Goal: Check status: Check status

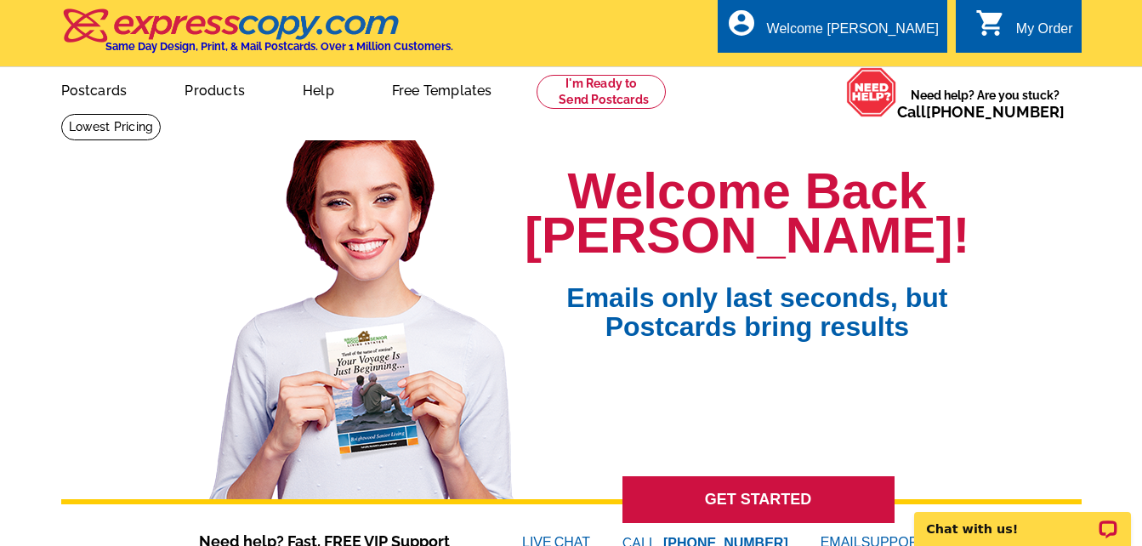
click at [1026, 27] on div "My Order" at bounding box center [1044, 33] width 57 height 24
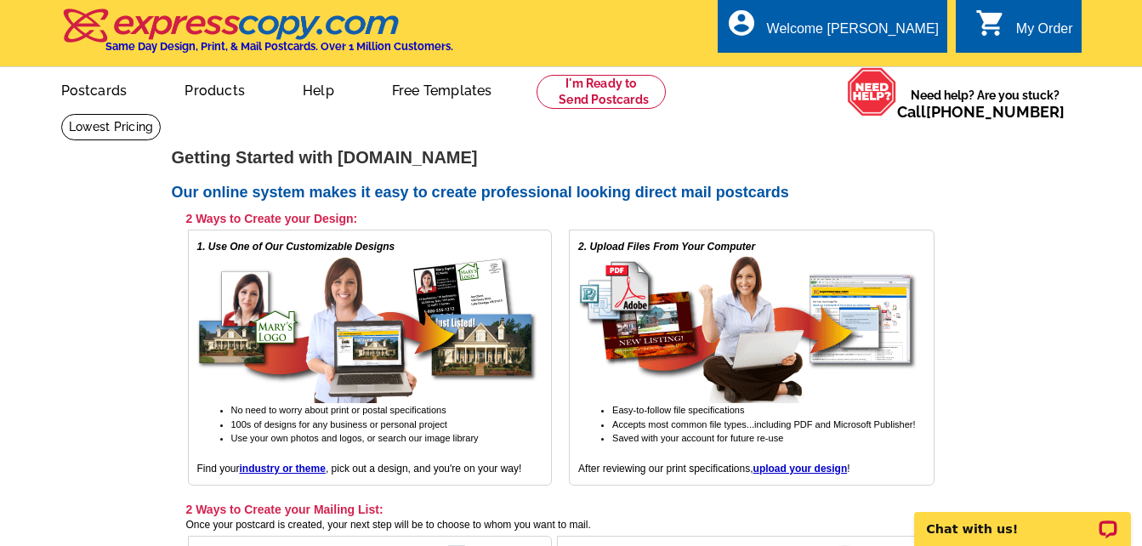
click at [1026, 32] on div "My Order" at bounding box center [1044, 33] width 57 height 24
click at [894, 33] on div "Welcome [PERSON_NAME]" at bounding box center [853, 33] width 172 height 24
click at [894, 61] on link "My Account" at bounding box center [896, 65] width 73 height 15
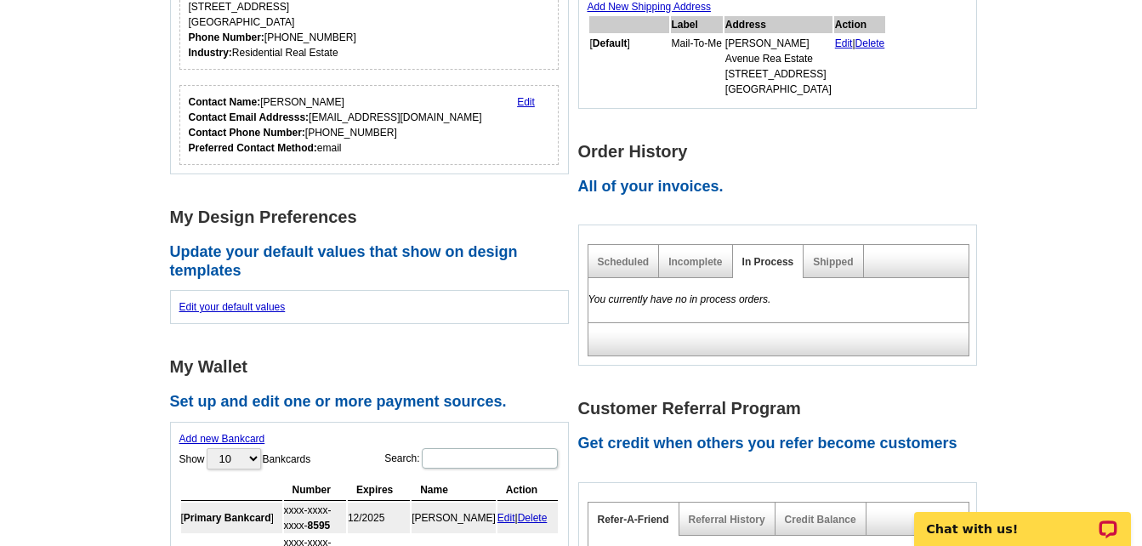
scroll to position [366, 0]
click at [830, 265] on link "Shipped" at bounding box center [833, 261] width 40 height 12
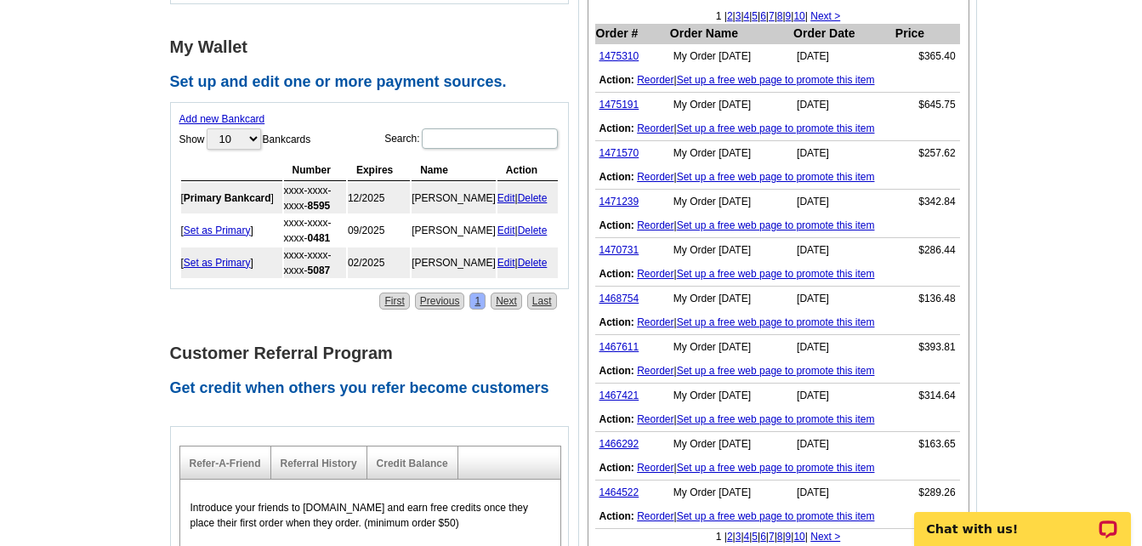
scroll to position [677, 0]
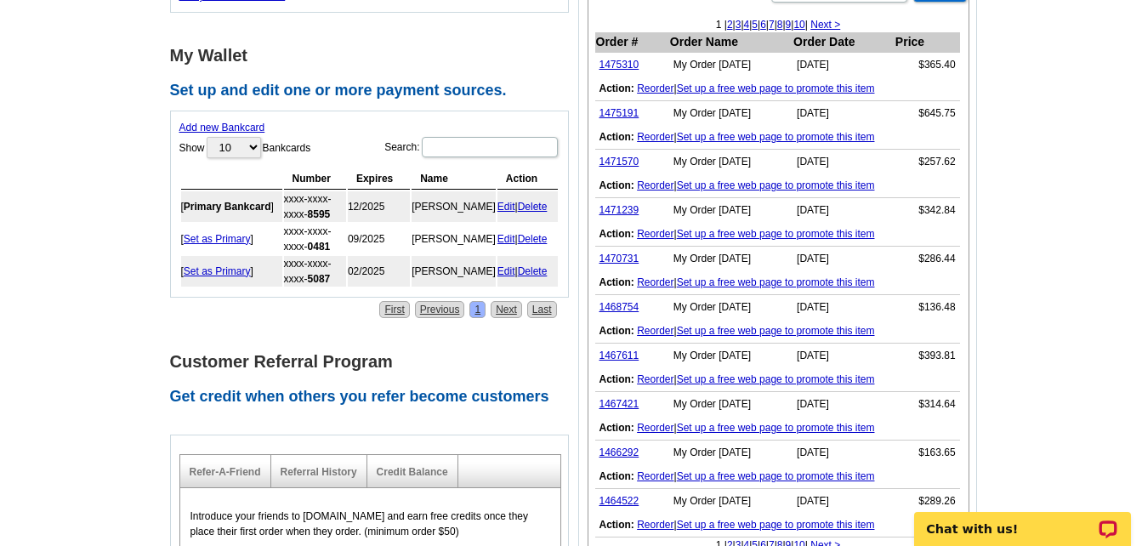
click at [604, 306] on link "1468754" at bounding box center [619, 307] width 40 height 12
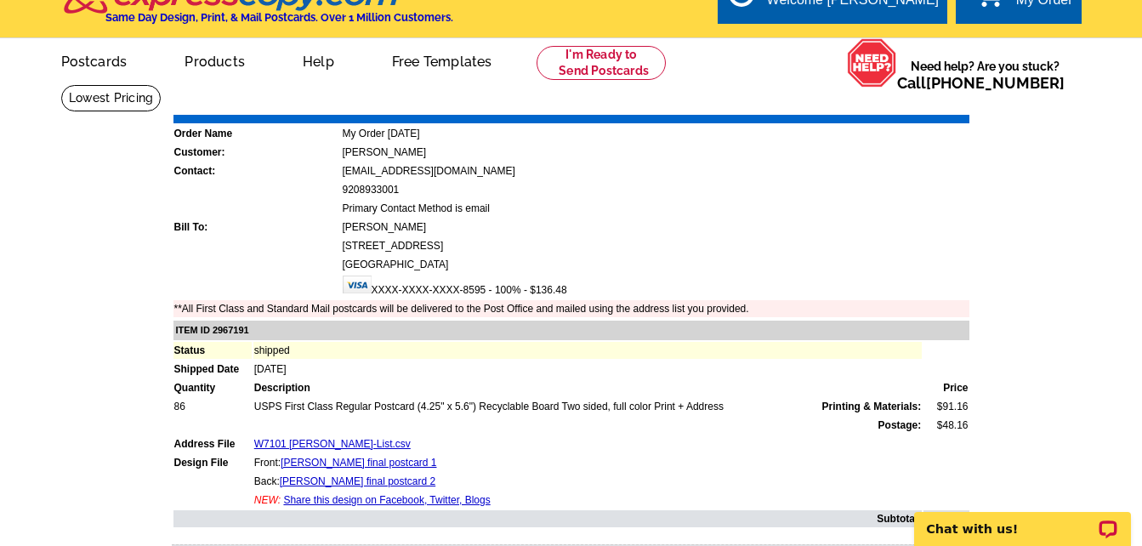
scroll to position [32, 0]
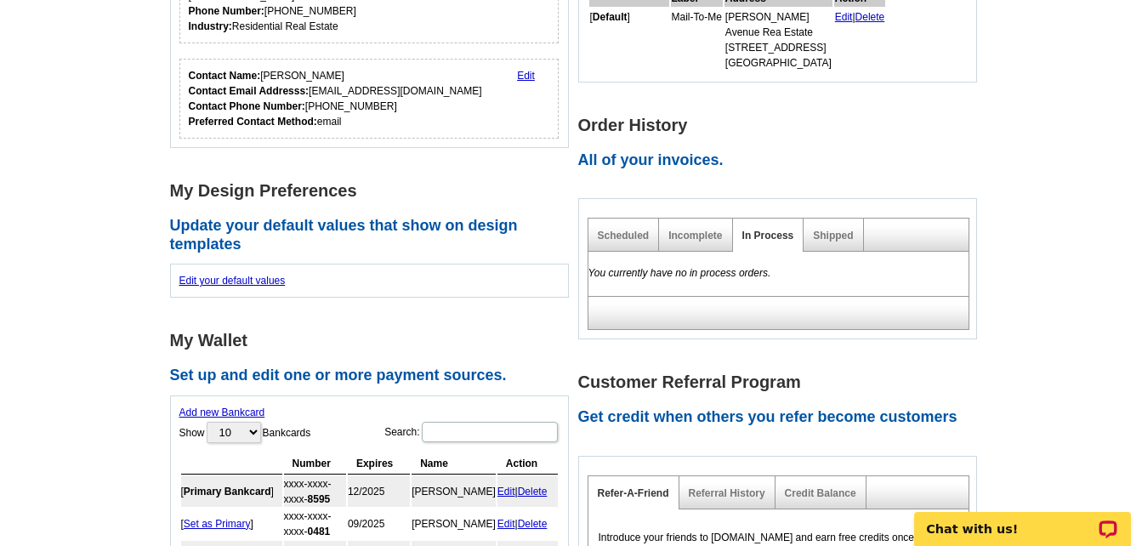
scroll to position [364, 0]
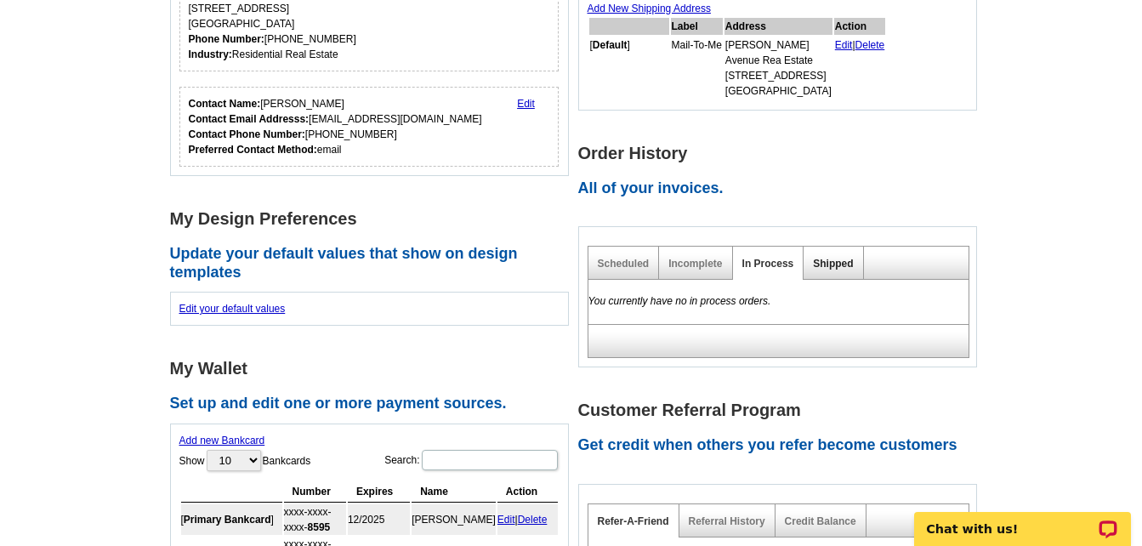
click at [843, 268] on link "Shipped" at bounding box center [833, 264] width 40 height 12
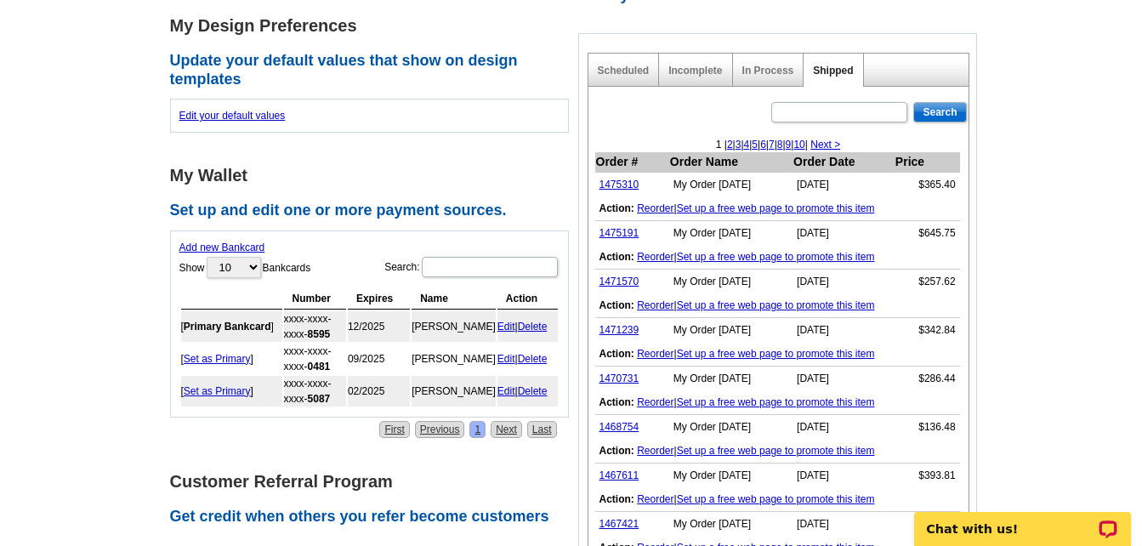
scroll to position [565, 0]
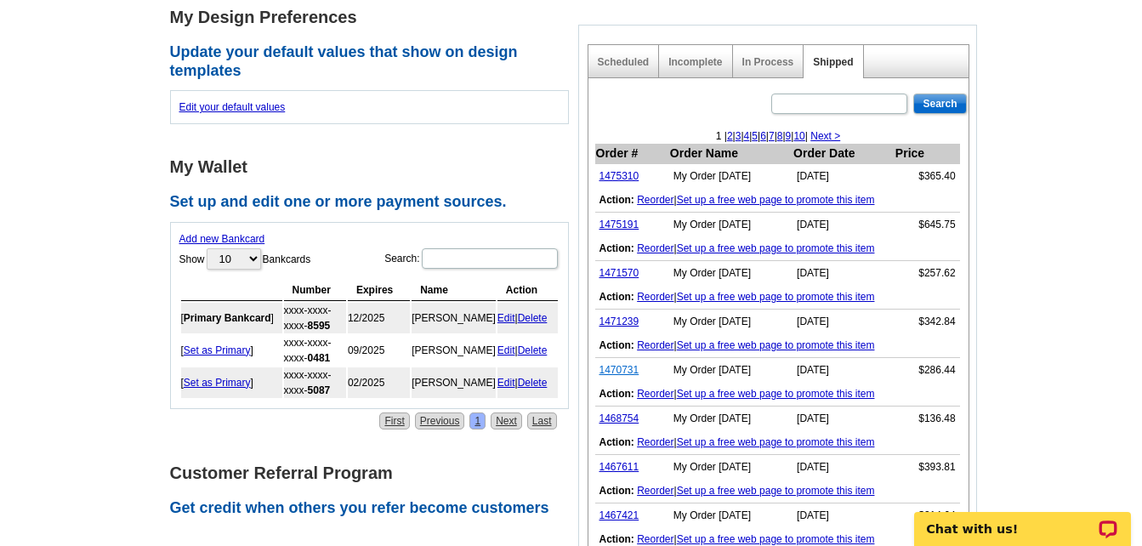
click at [613, 376] on link "1470731" at bounding box center [619, 370] width 40 height 12
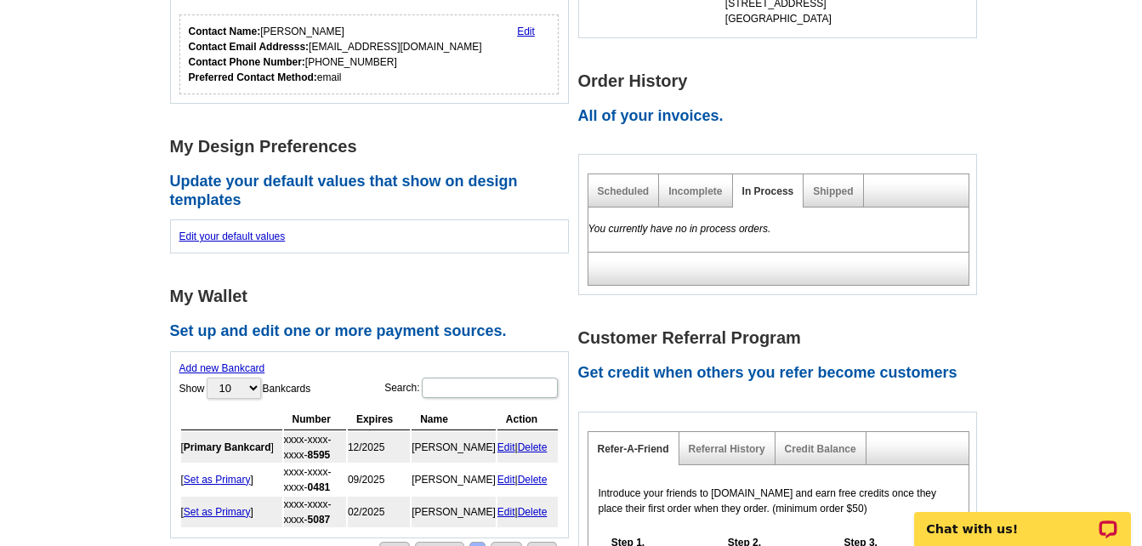
scroll to position [434, 0]
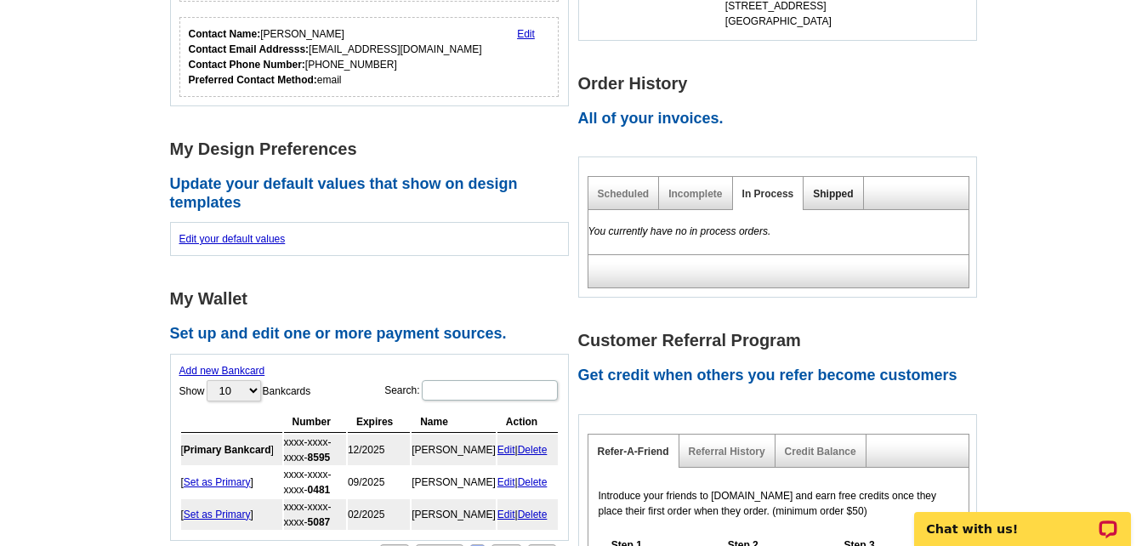
click at [823, 197] on link "Shipped" at bounding box center [833, 194] width 40 height 12
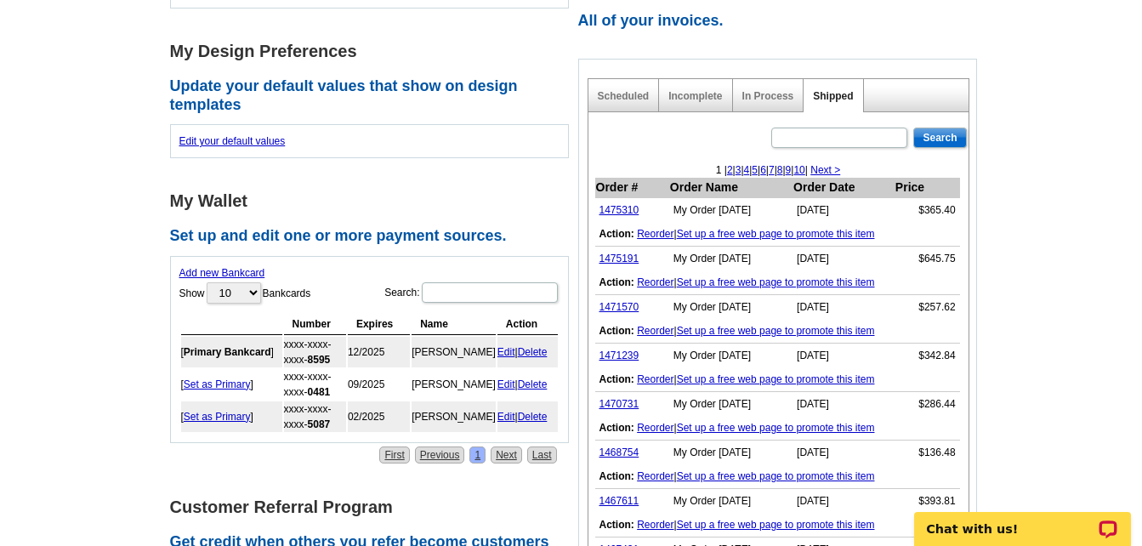
scroll to position [536, 0]
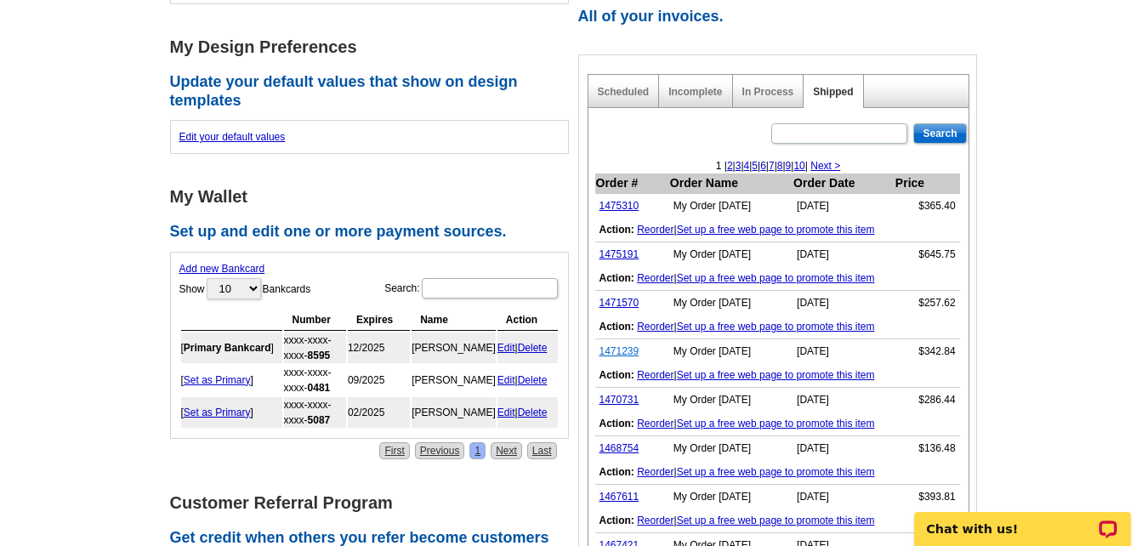
click at [617, 357] on link "1471239" at bounding box center [619, 351] width 40 height 12
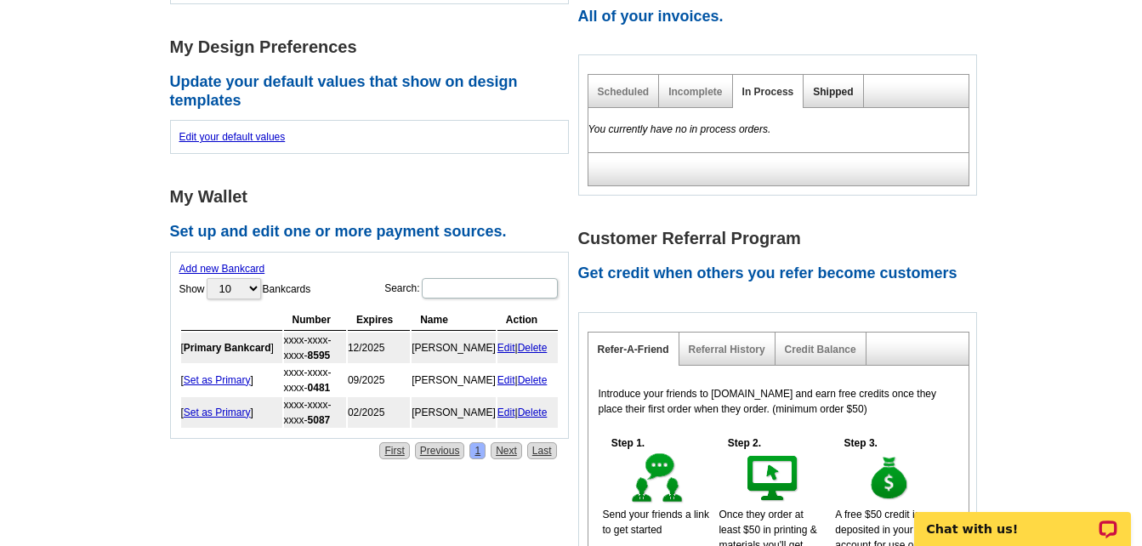
click at [823, 98] on link "Shipped" at bounding box center [833, 92] width 40 height 12
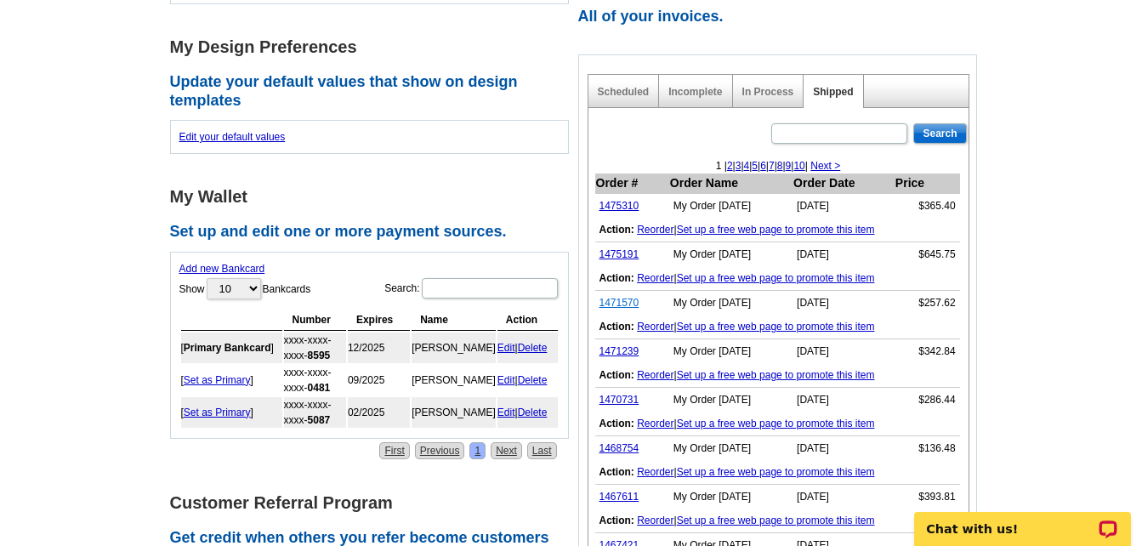
click at [614, 307] on link "1471570" at bounding box center [619, 303] width 40 height 12
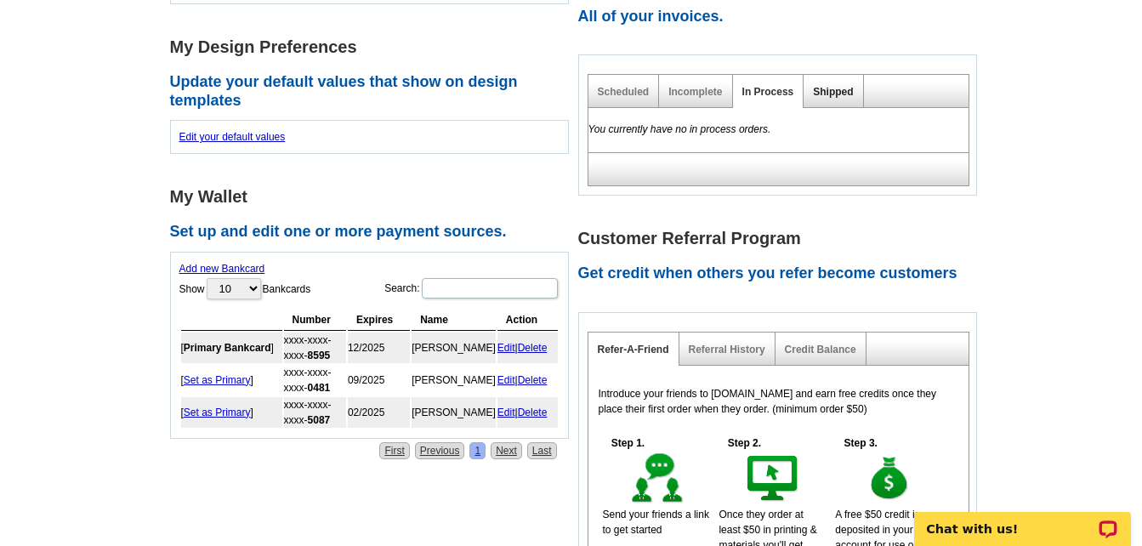
click at [829, 88] on link "Shipped" at bounding box center [833, 92] width 40 height 12
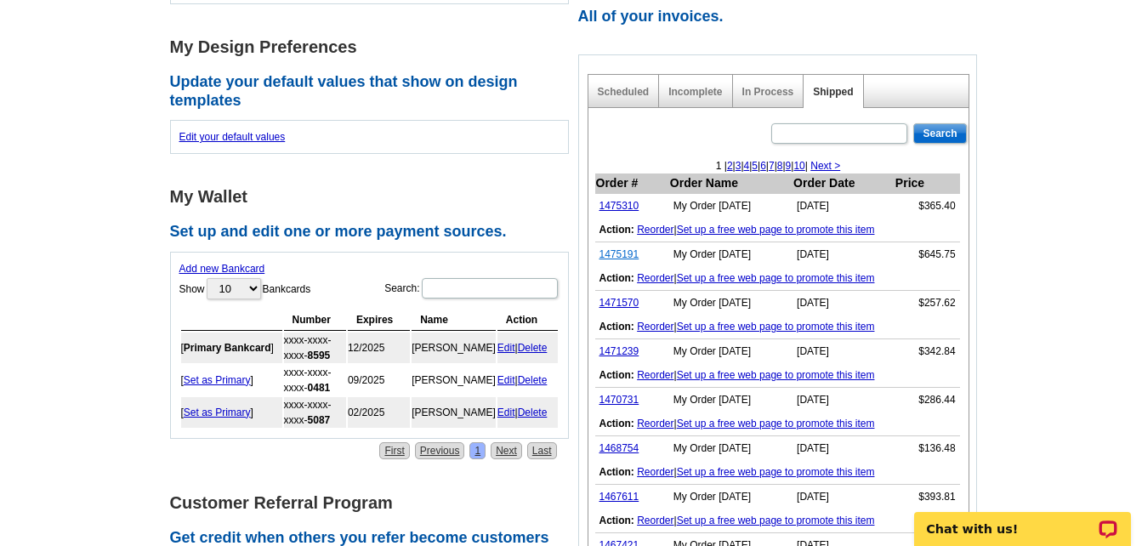
click at [623, 257] on link "1475191" at bounding box center [619, 254] width 40 height 12
